Goal: Navigation & Orientation: Go to known website

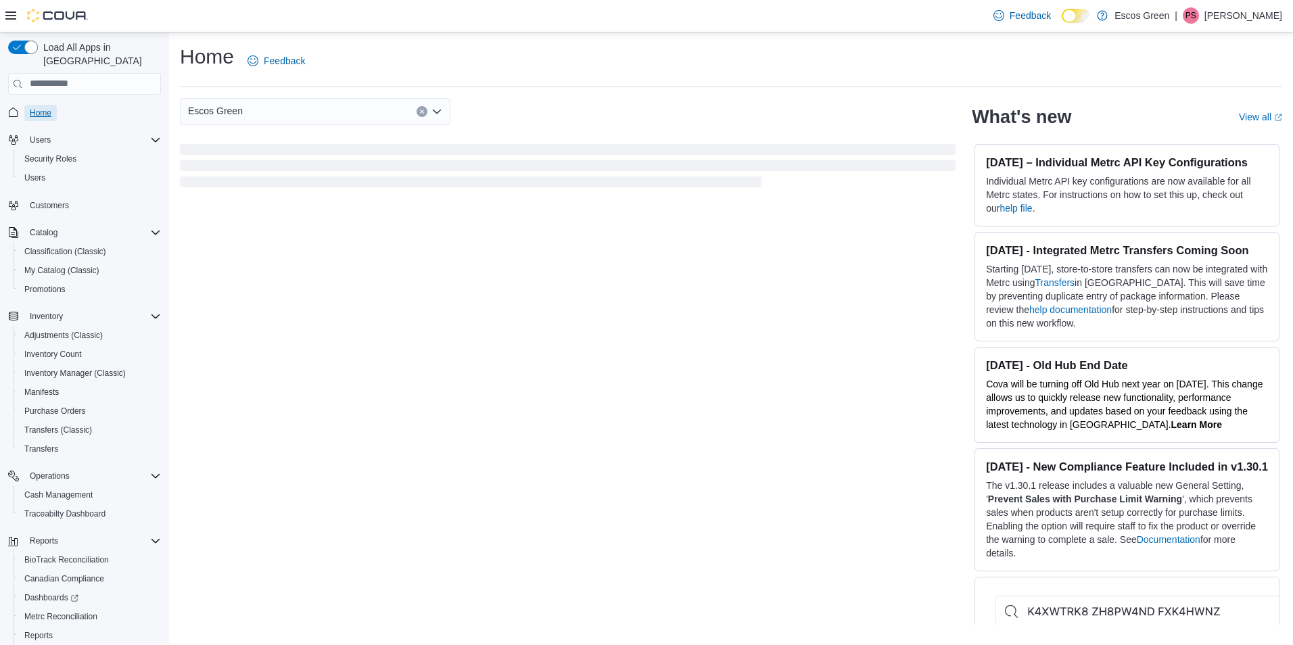
click at [48, 108] on span "Home" at bounding box center [41, 113] width 22 height 11
